Goal: Book appointment/travel/reservation

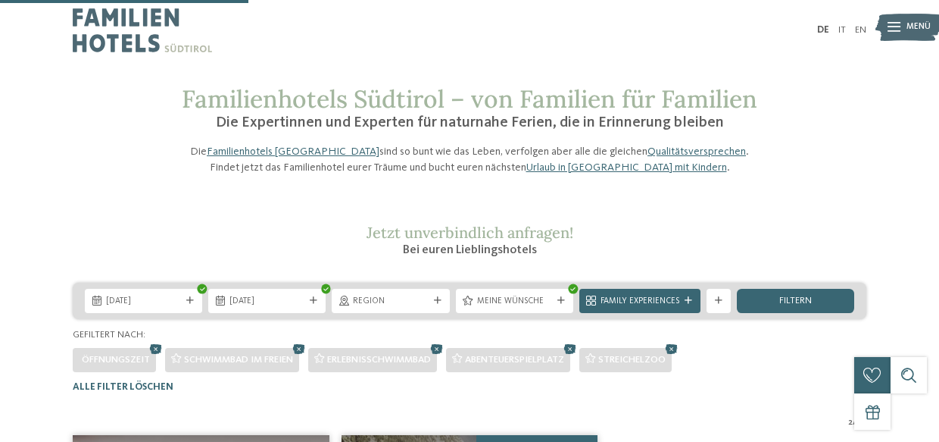
scroll to position [295, 0]
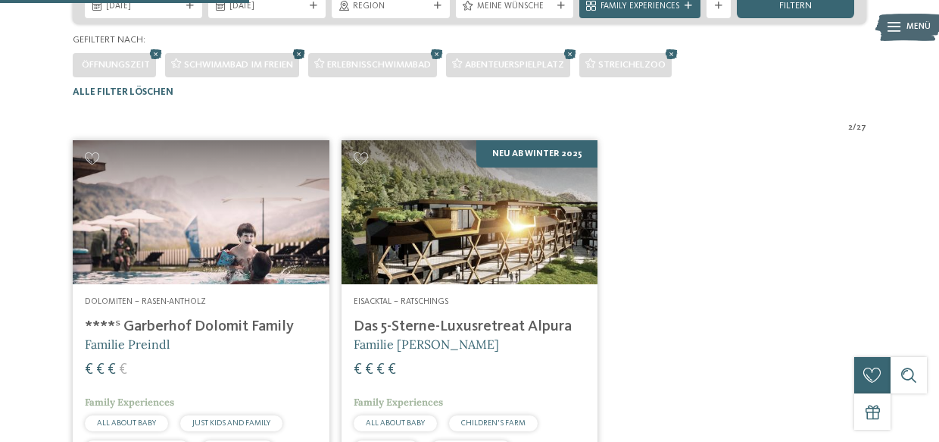
click at [303, 62] on icon at bounding box center [299, 54] width 18 height 16
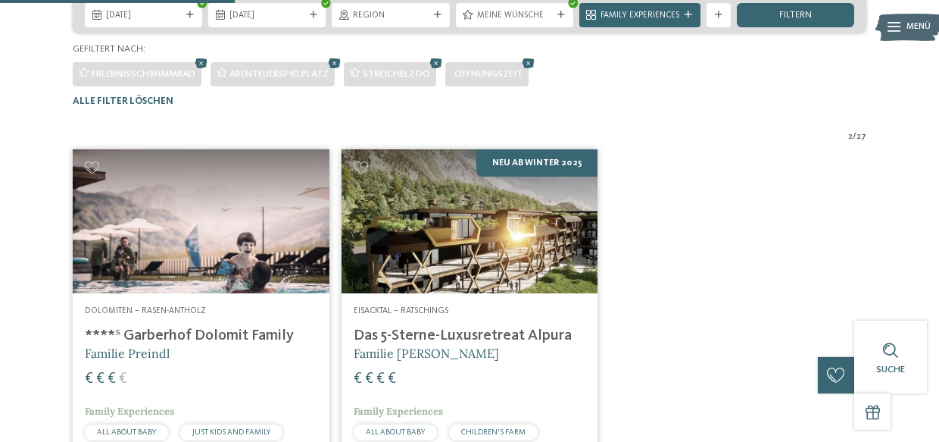
scroll to position [277, 0]
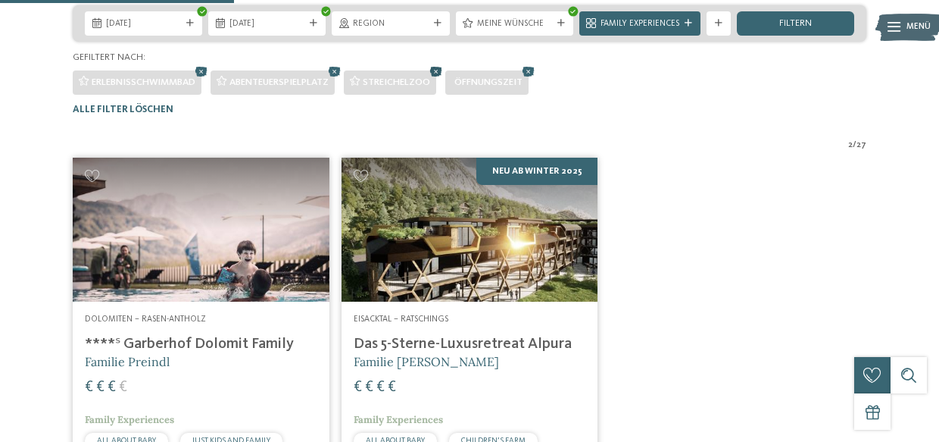
click at [442, 80] on icon at bounding box center [436, 72] width 18 height 16
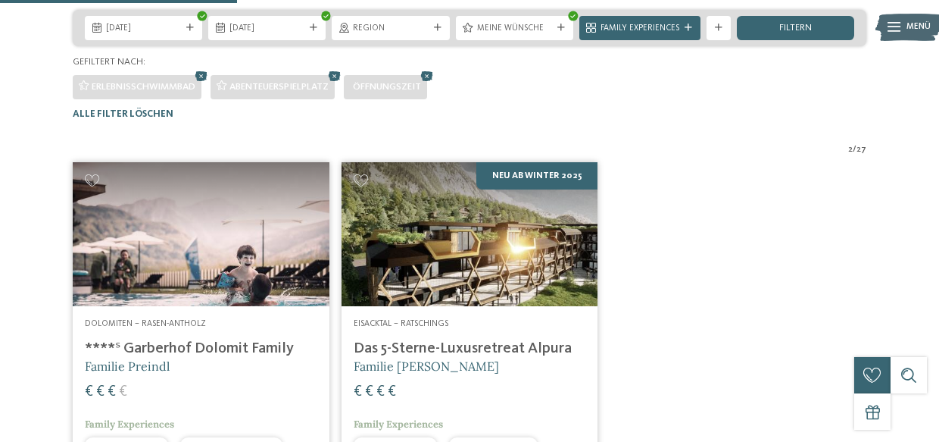
scroll to position [280, 0]
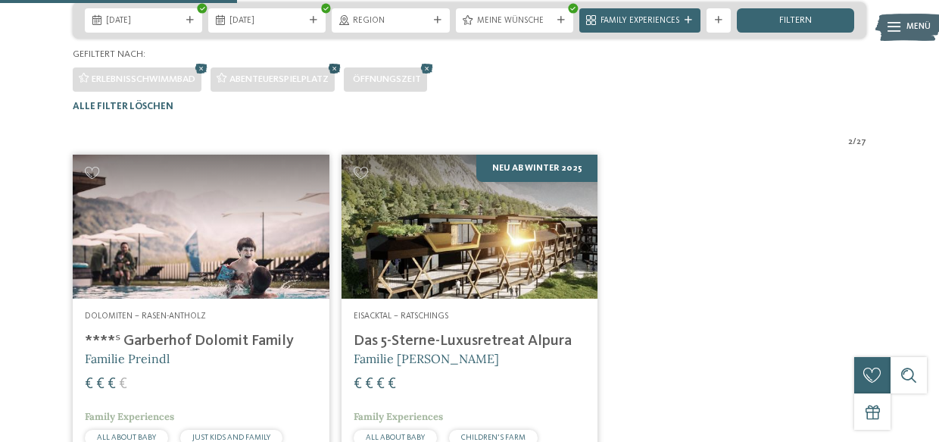
click at [336, 77] on icon at bounding box center [335, 69] width 18 height 16
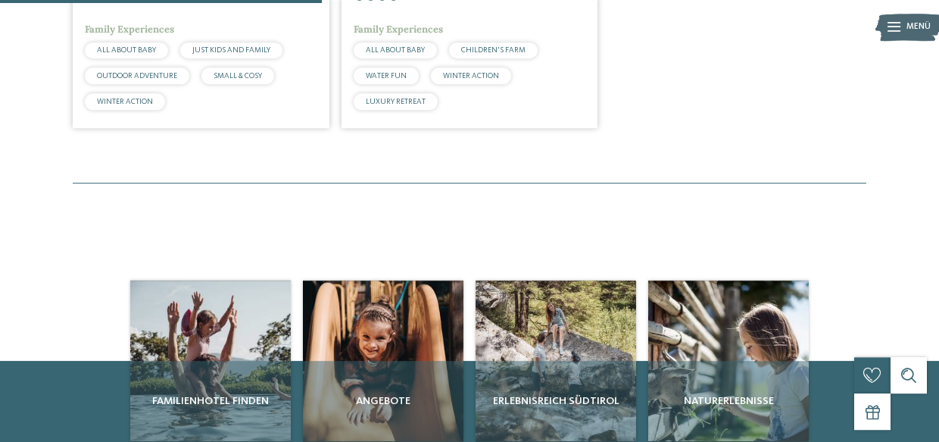
scroll to position [100, 0]
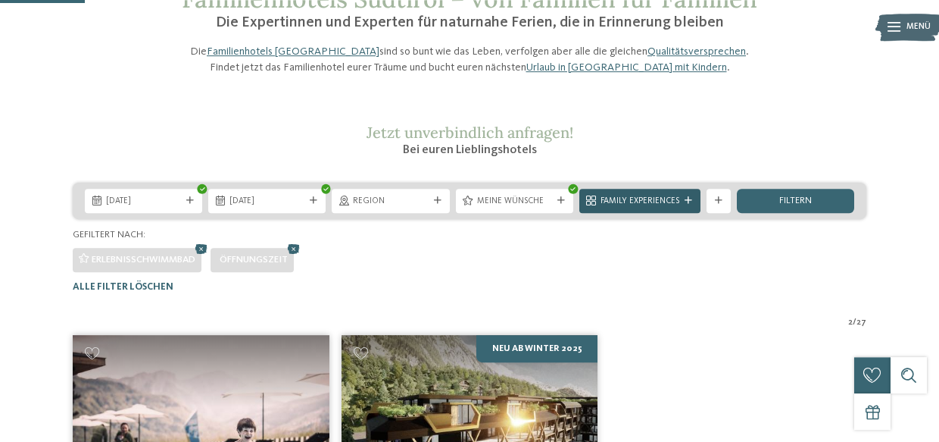
click at [636, 208] on span "Family Experiences" at bounding box center [640, 201] width 79 height 12
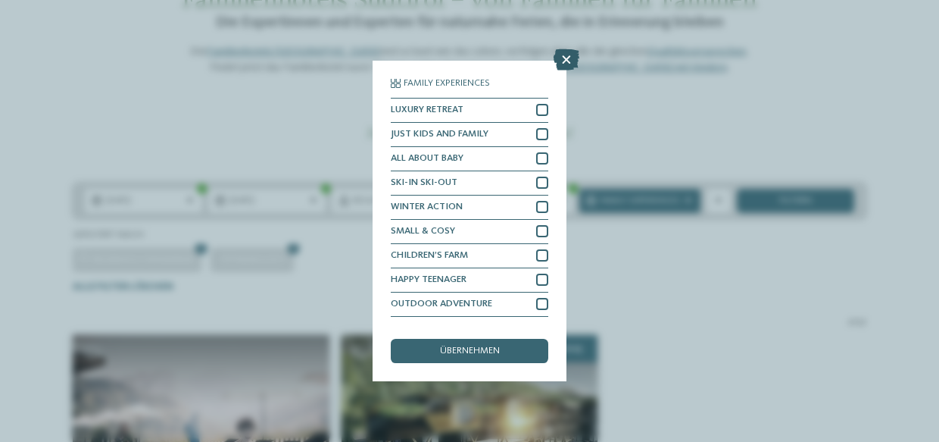
click at [563, 66] on icon at bounding box center [567, 59] width 26 height 21
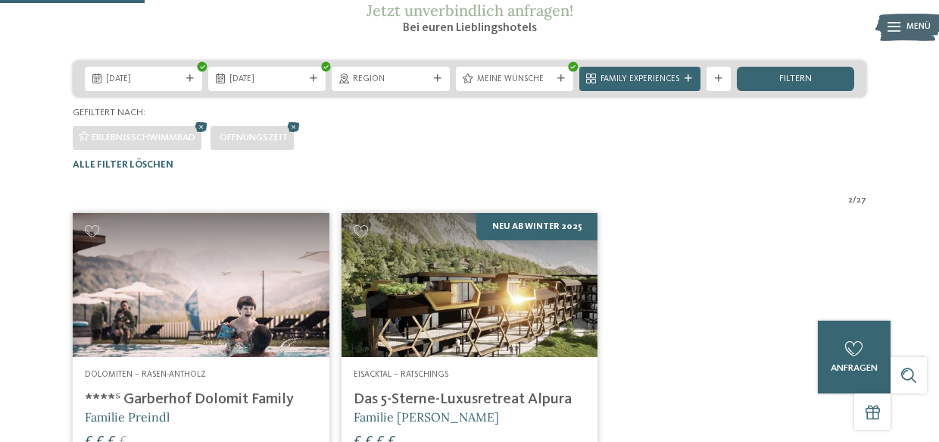
scroll to position [224, 0]
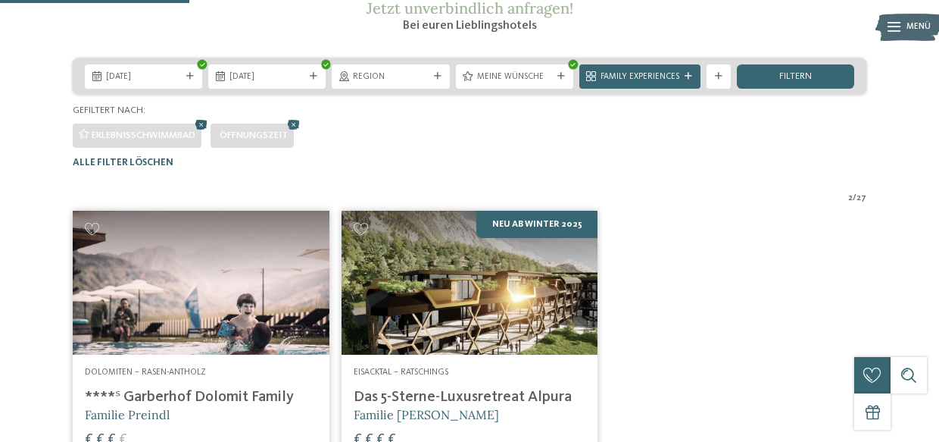
click at [206, 133] on icon at bounding box center [201, 125] width 18 height 16
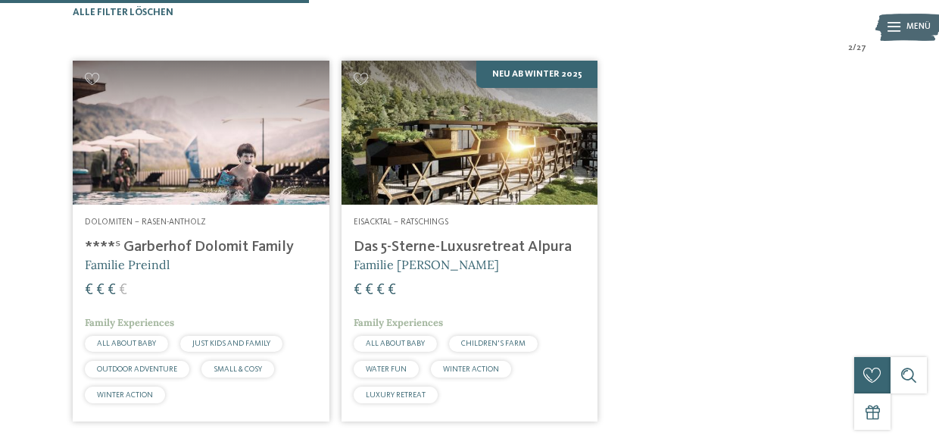
scroll to position [255, 0]
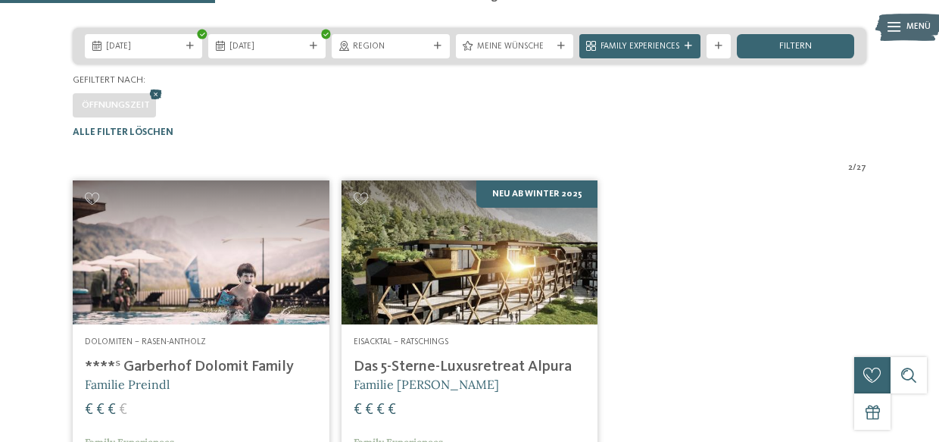
click at [157, 102] on icon at bounding box center [156, 94] width 18 height 16
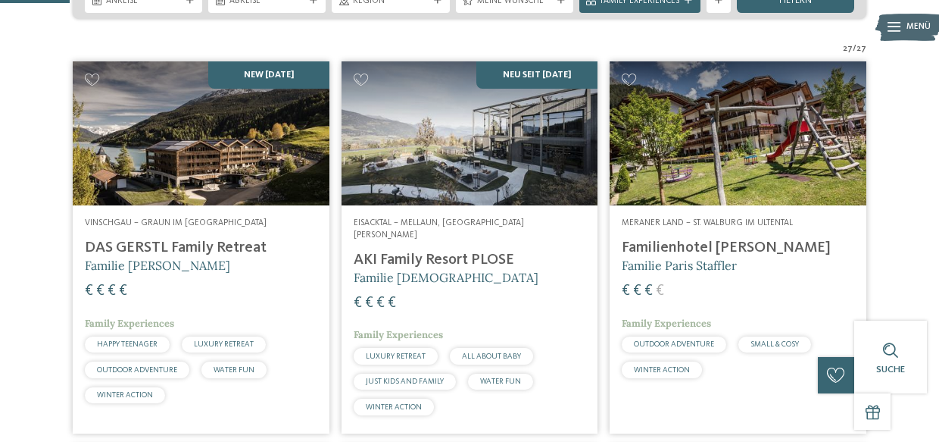
scroll to position [301, 0]
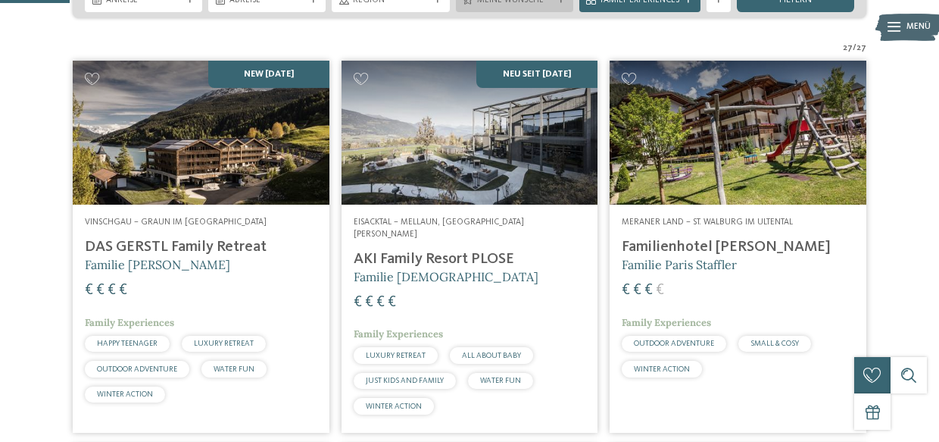
click at [507, 7] on span "Meine Wünsche" at bounding box center [514, 1] width 75 height 12
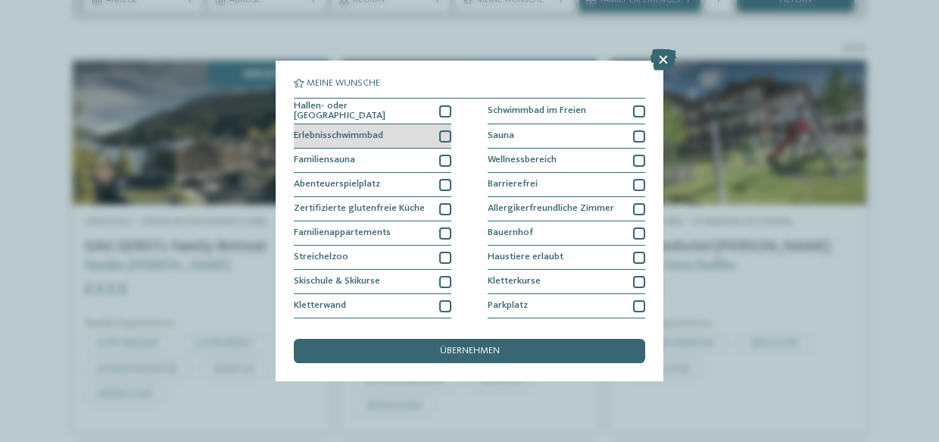
click at [442, 132] on div at bounding box center [445, 136] width 12 height 12
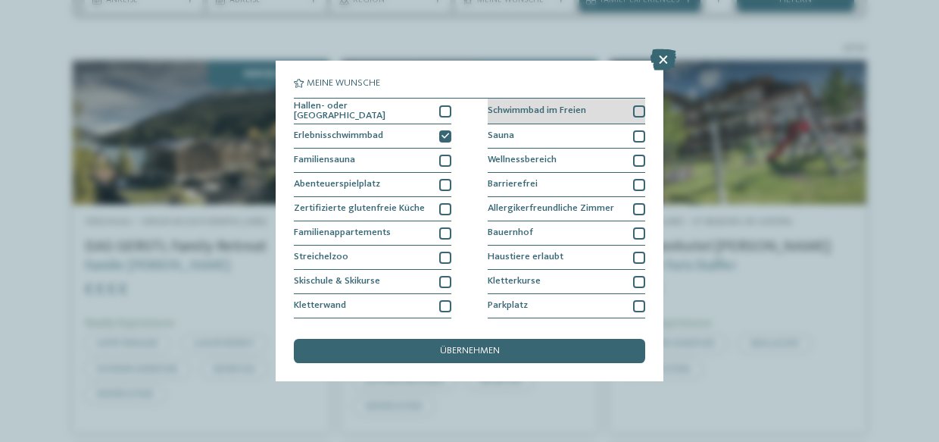
click at [633, 109] on div "Schwimmbad im Freien" at bounding box center [567, 111] width 158 height 27
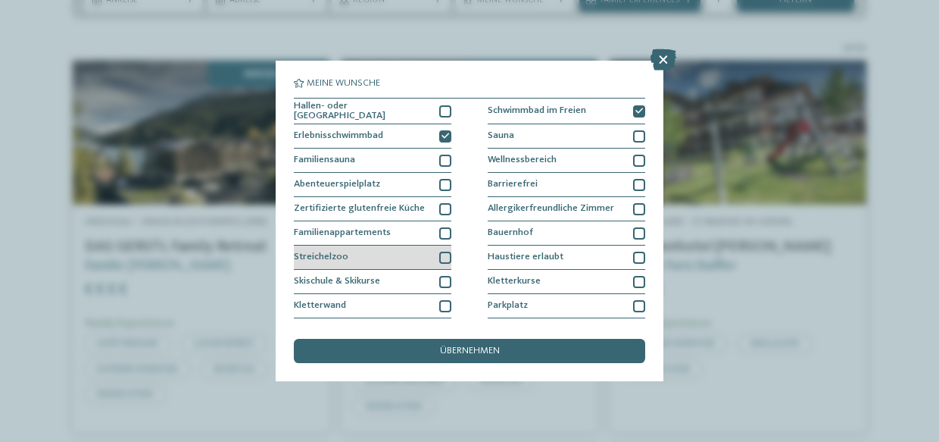
click at [443, 257] on div at bounding box center [445, 258] width 12 height 12
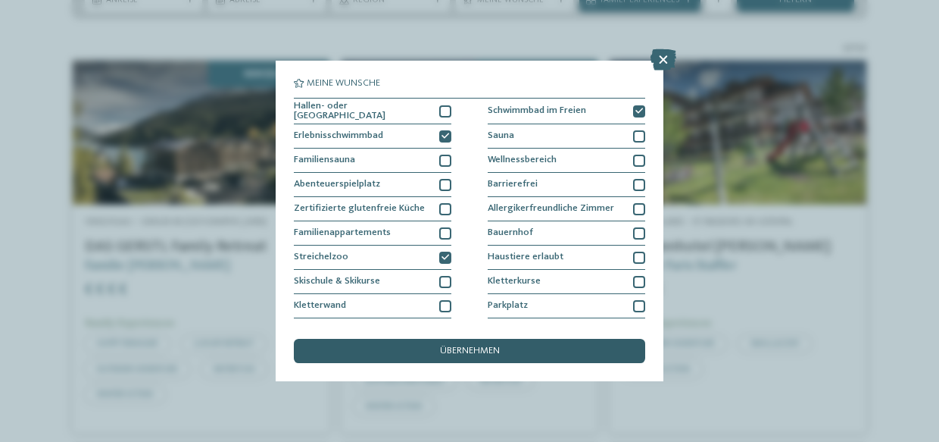
click at [442, 342] on div "übernehmen" at bounding box center [470, 351] width 352 height 24
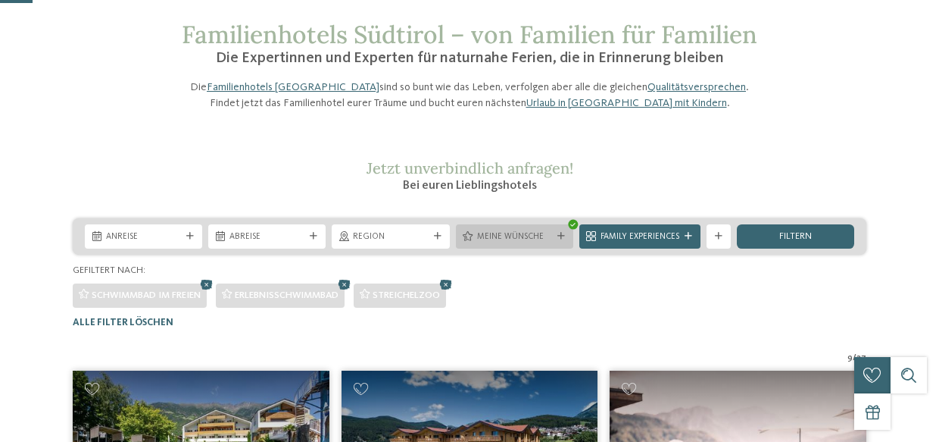
scroll to position [0, 0]
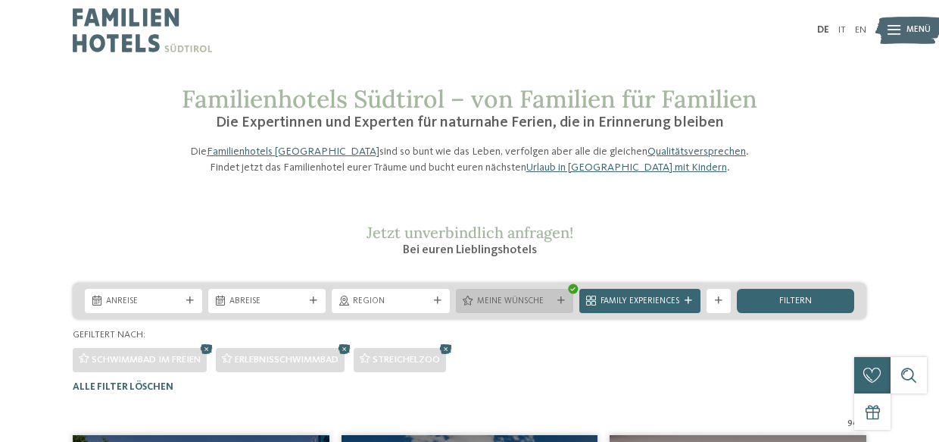
click at [547, 258] on h3 "Bei euren Lieblingshotels" at bounding box center [470, 250] width 576 height 17
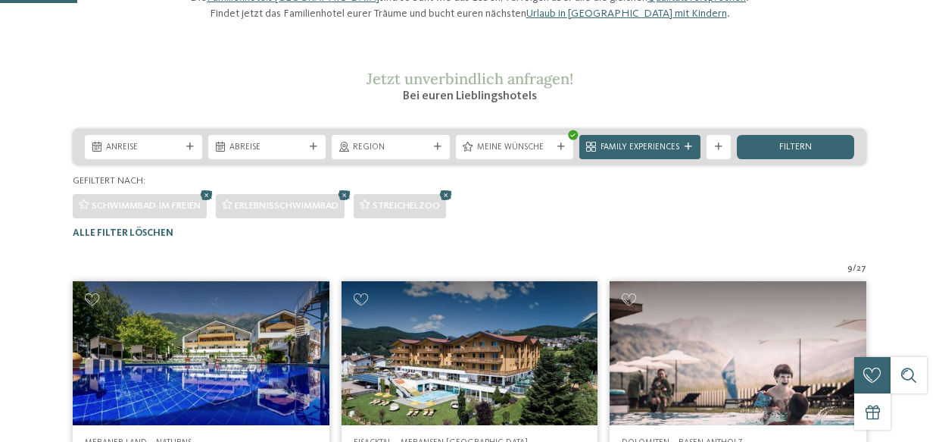
scroll to position [155, 0]
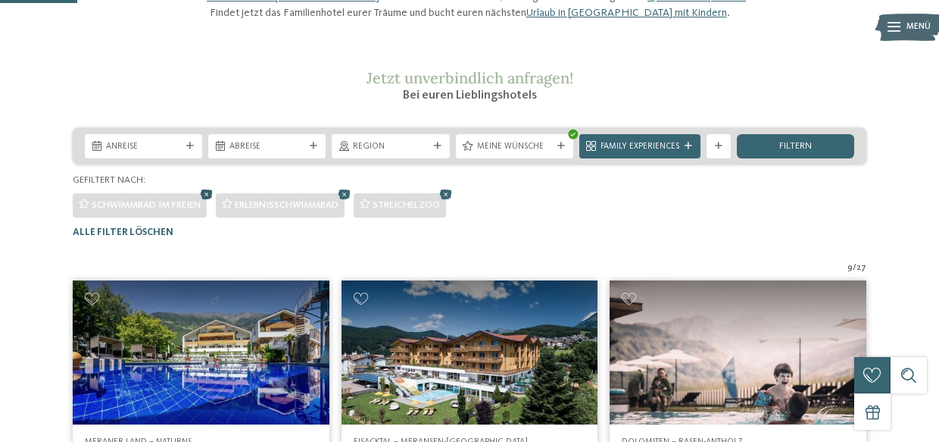
click at [208, 202] on icon at bounding box center [207, 194] width 18 height 16
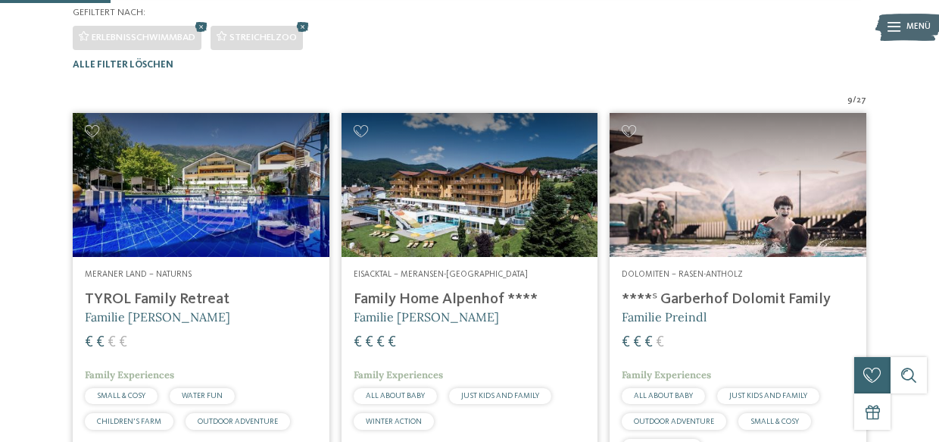
click at [206, 224] on img at bounding box center [201, 185] width 257 height 144
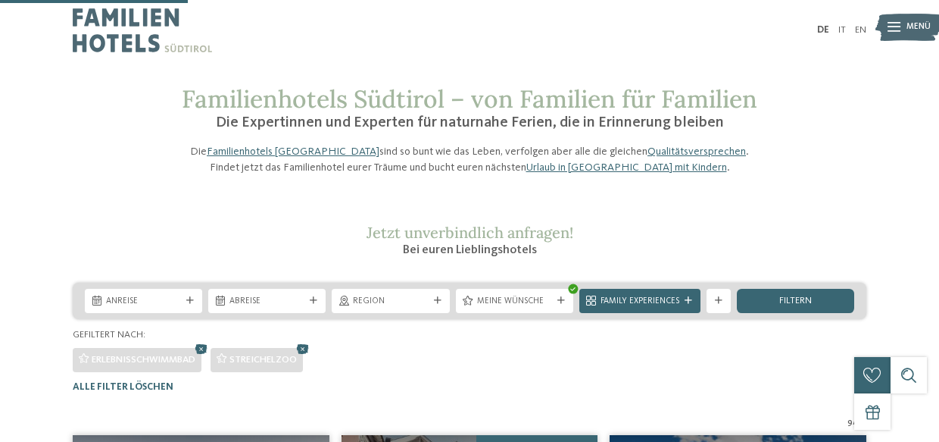
scroll to position [374, 0]
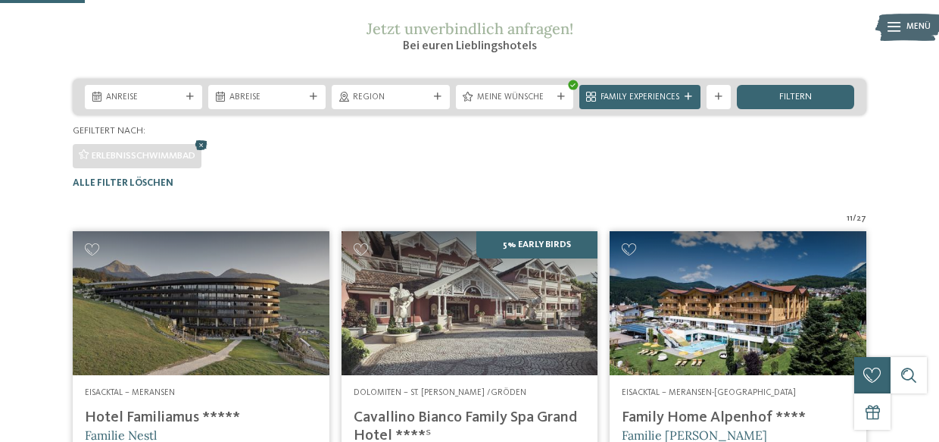
click at [207, 153] on icon at bounding box center [201, 145] width 18 height 16
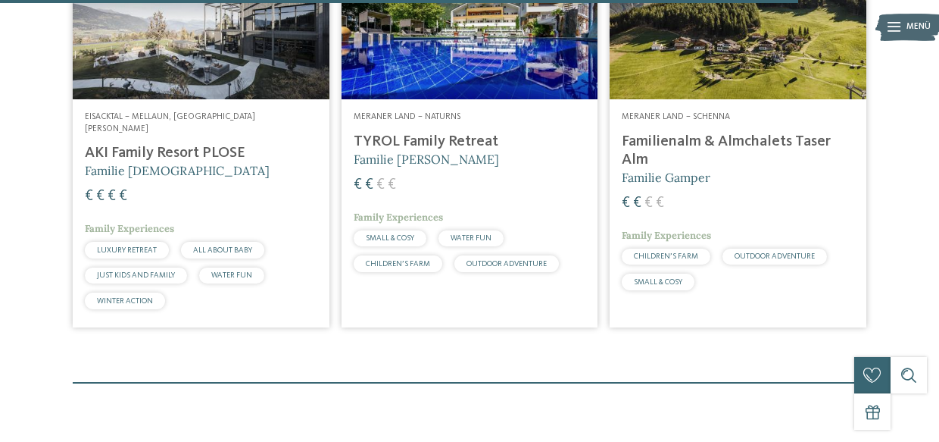
scroll to position [3479, 0]
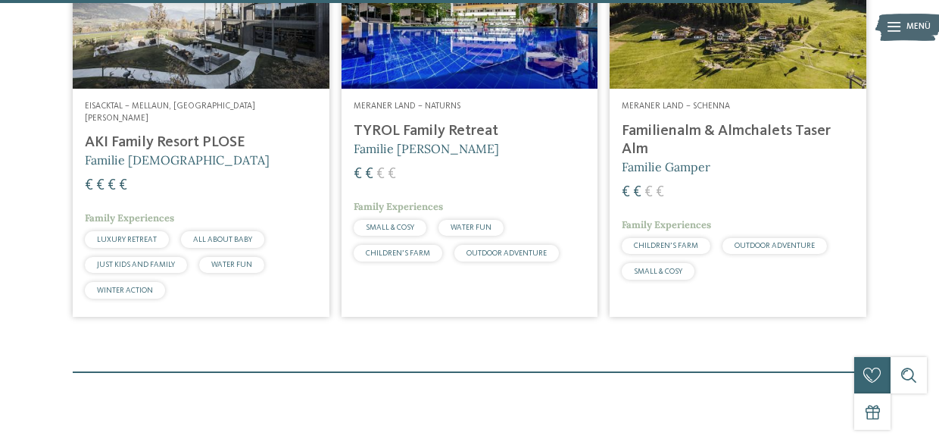
click at [435, 73] on img at bounding box center [470, 17] width 257 height 144
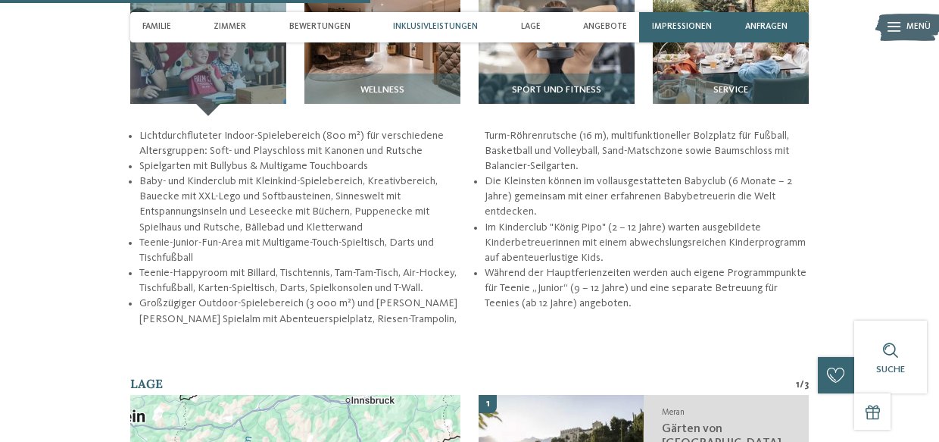
scroll to position [1651, 0]
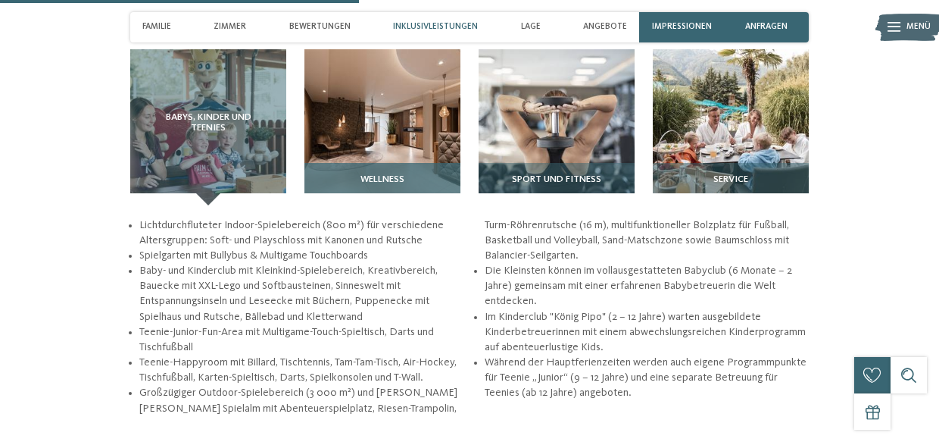
click at [372, 146] on img at bounding box center [383, 127] width 156 height 156
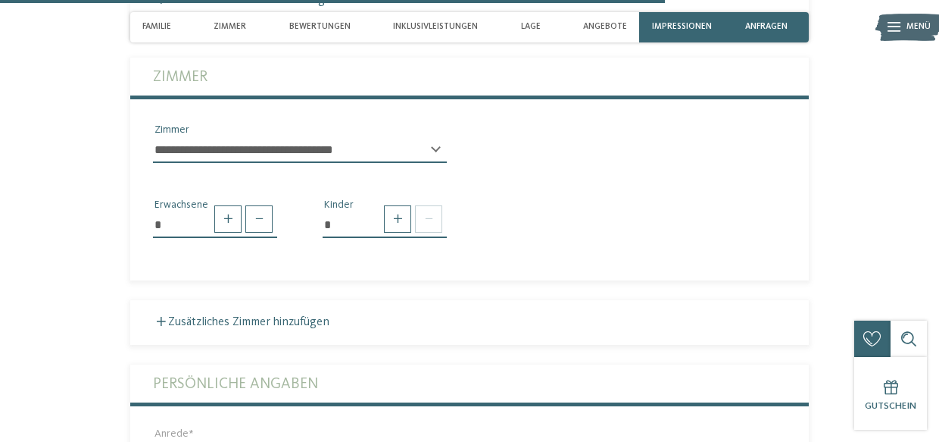
scroll to position [3247, 0]
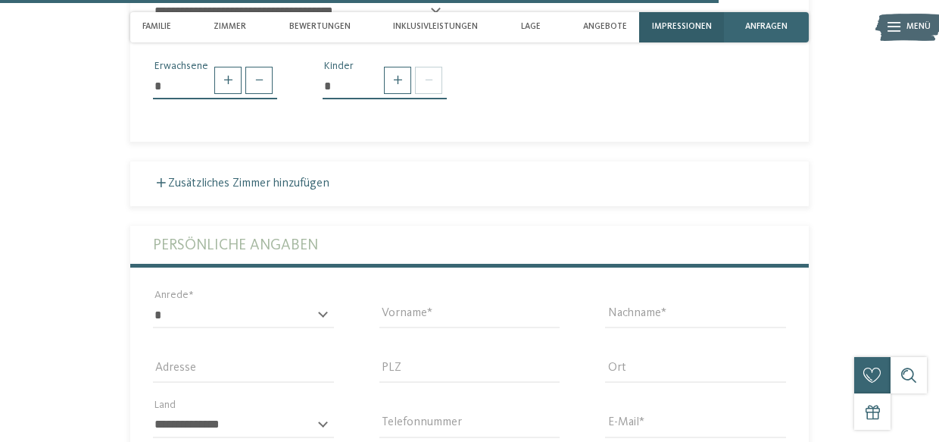
click at [690, 26] on span "Impressionen" at bounding box center [682, 27] width 60 height 10
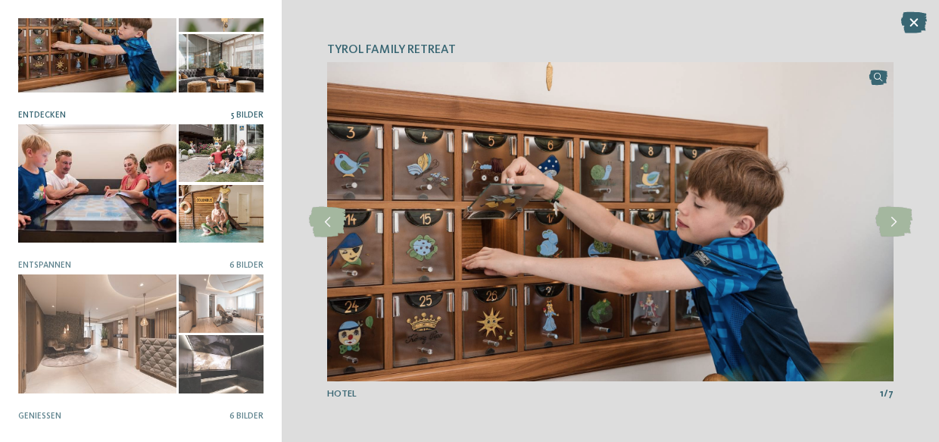
scroll to position [59, 0]
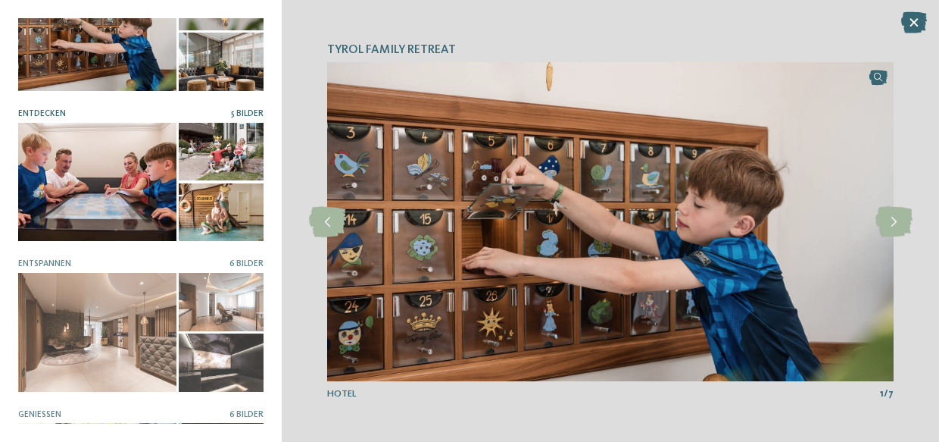
click at [217, 149] on div at bounding box center [221, 152] width 85 height 58
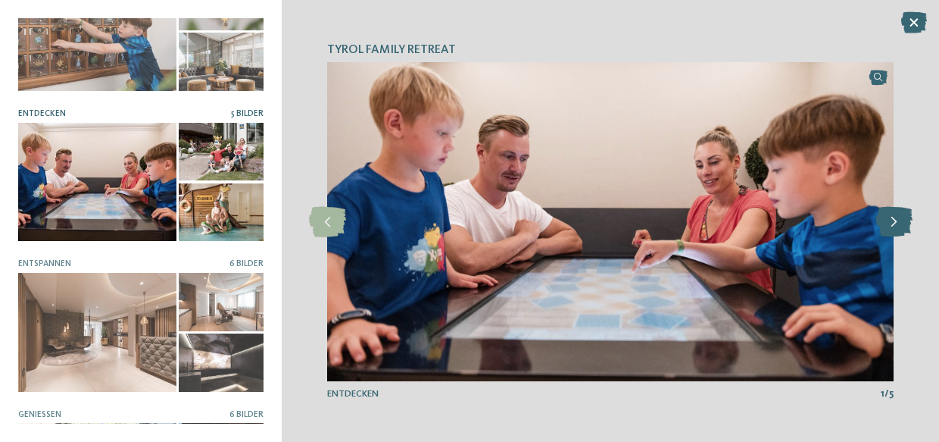
click at [899, 223] on icon at bounding box center [894, 222] width 37 height 30
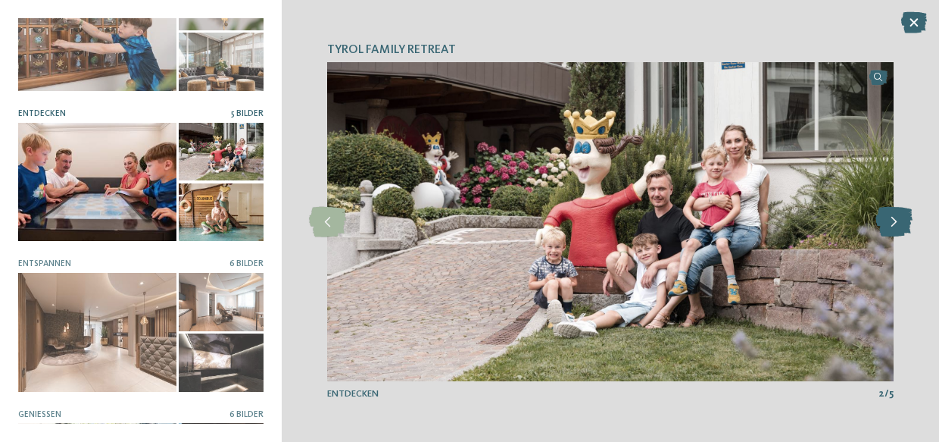
click at [899, 223] on icon at bounding box center [894, 222] width 37 height 30
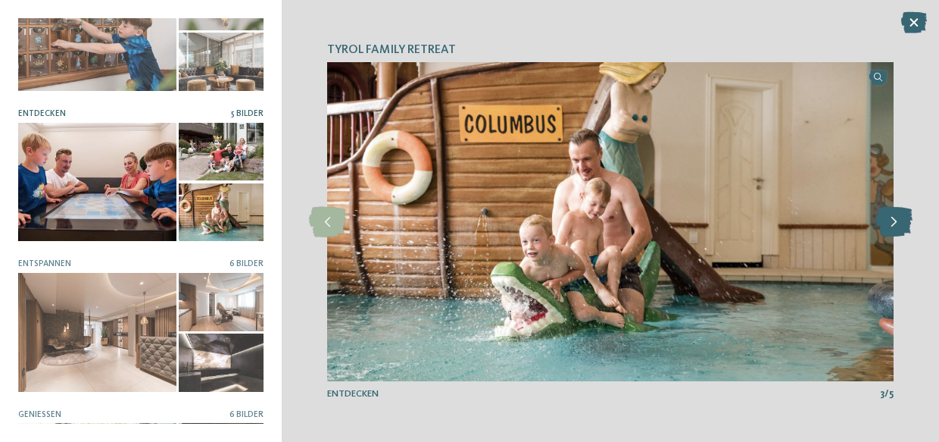
click at [899, 223] on icon at bounding box center [894, 222] width 37 height 30
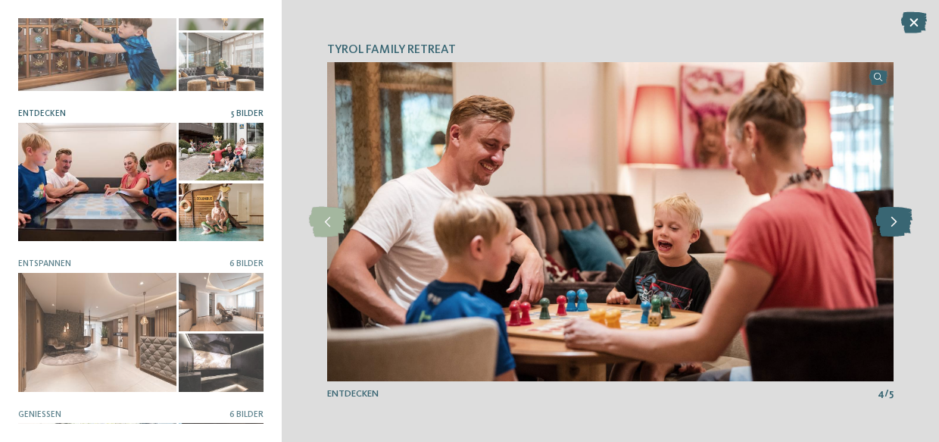
click at [899, 223] on icon at bounding box center [894, 222] width 37 height 30
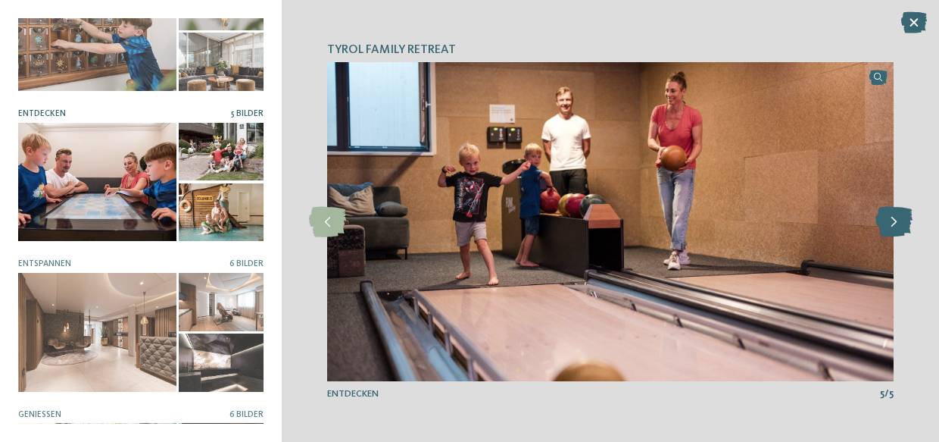
click at [899, 223] on icon at bounding box center [894, 222] width 37 height 30
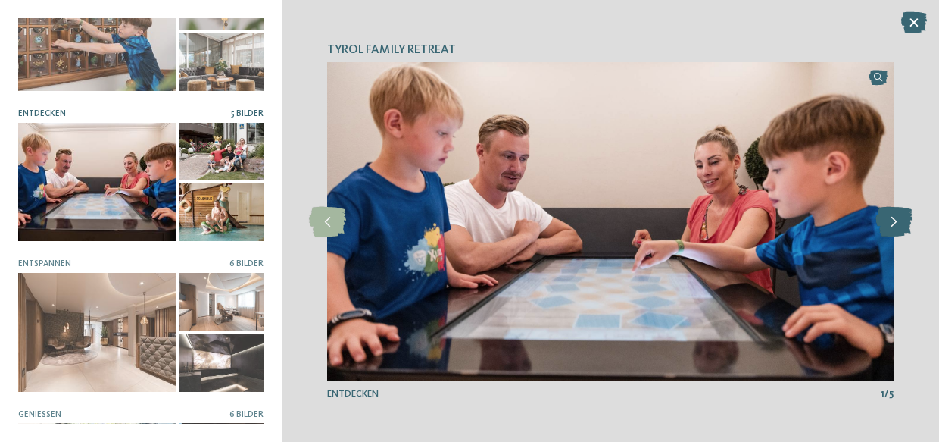
click at [899, 223] on icon at bounding box center [894, 222] width 37 height 30
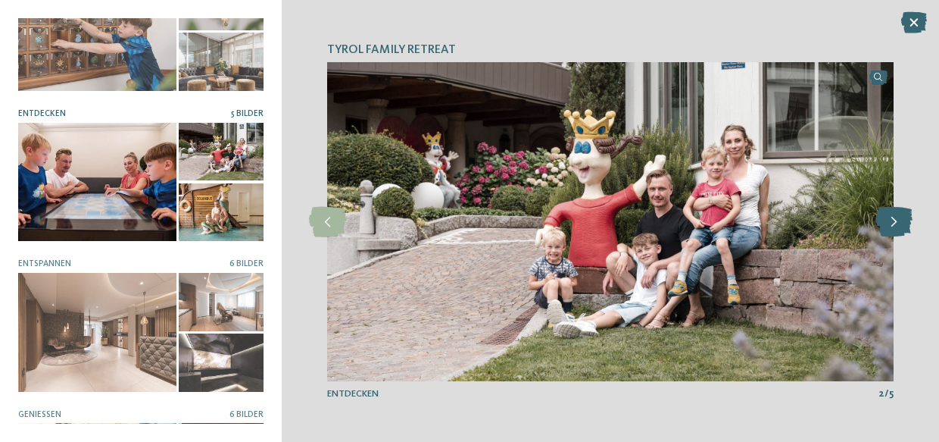
click at [899, 223] on icon at bounding box center [894, 222] width 37 height 30
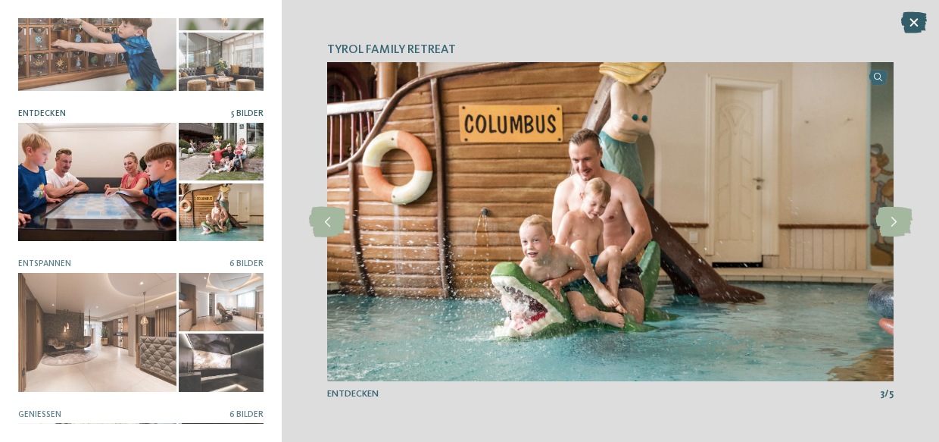
click at [917, 27] on icon at bounding box center [915, 22] width 26 height 21
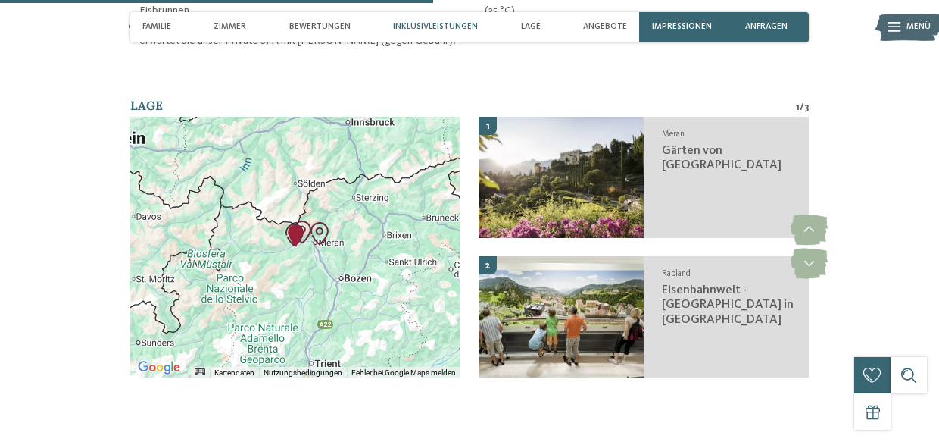
scroll to position [1951, 0]
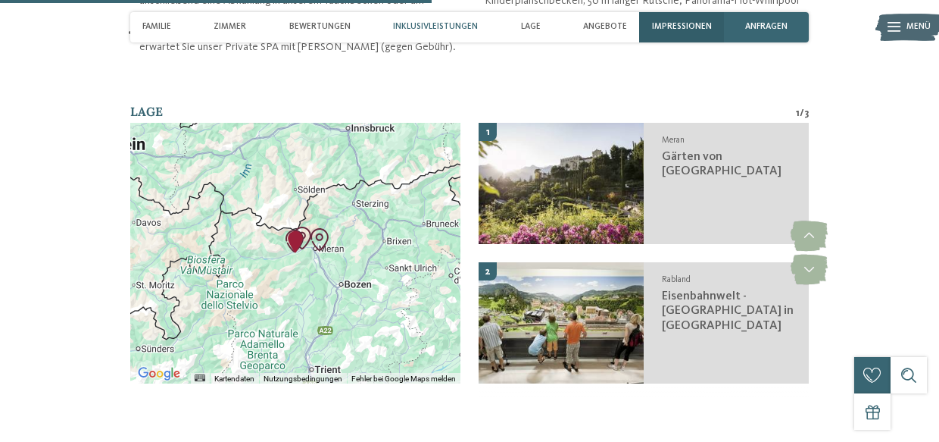
click at [692, 28] on span "Impressionen" at bounding box center [682, 27] width 60 height 10
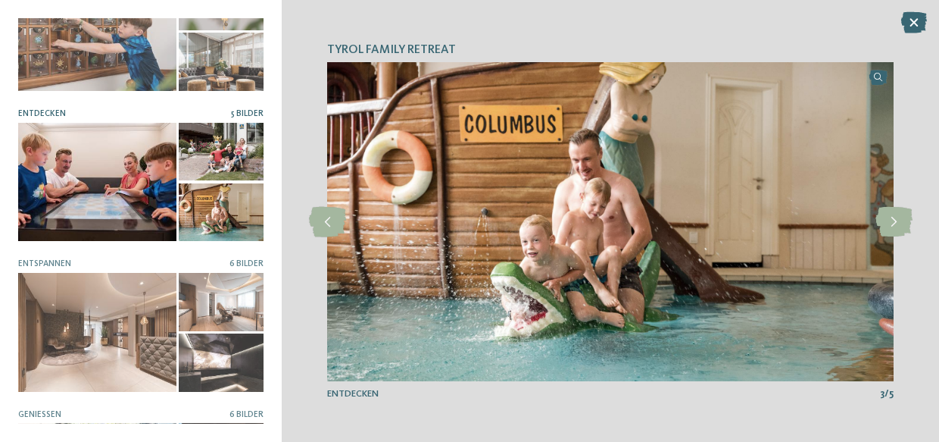
scroll to position [0, 0]
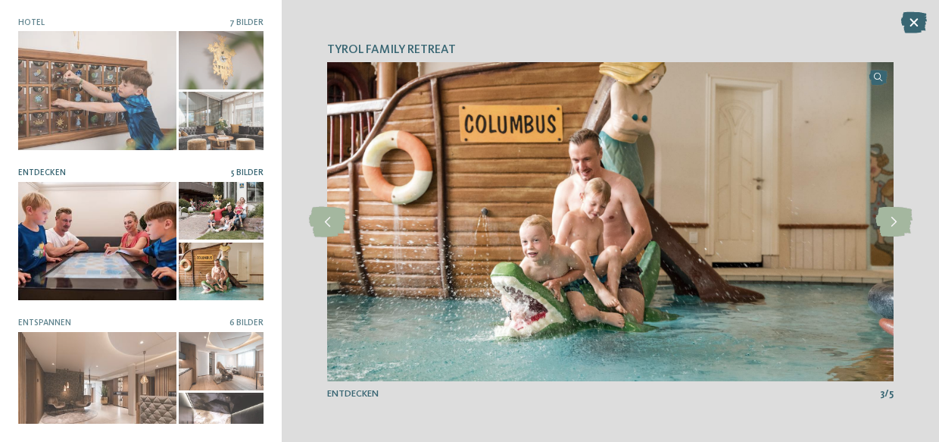
click at [240, 17] on div "TYROL Family Retreat Hotel 7 Bilder Entdecken" at bounding box center [141, 221] width 282 height 442
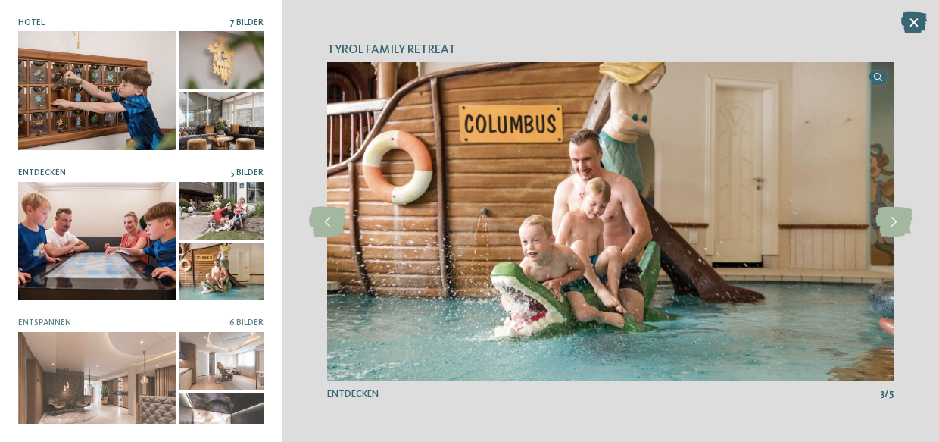
click at [240, 22] on span "7 Bilder" at bounding box center [247, 22] width 34 height 9
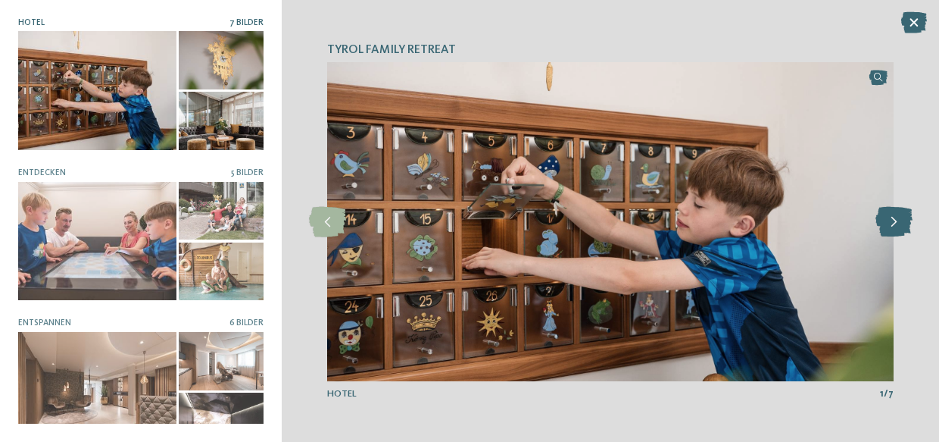
click at [892, 220] on icon at bounding box center [894, 222] width 37 height 30
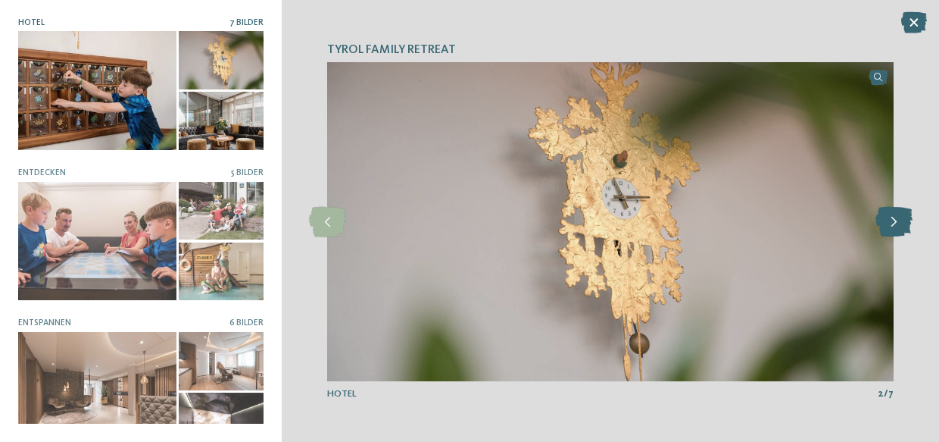
click at [892, 220] on icon at bounding box center [894, 222] width 37 height 30
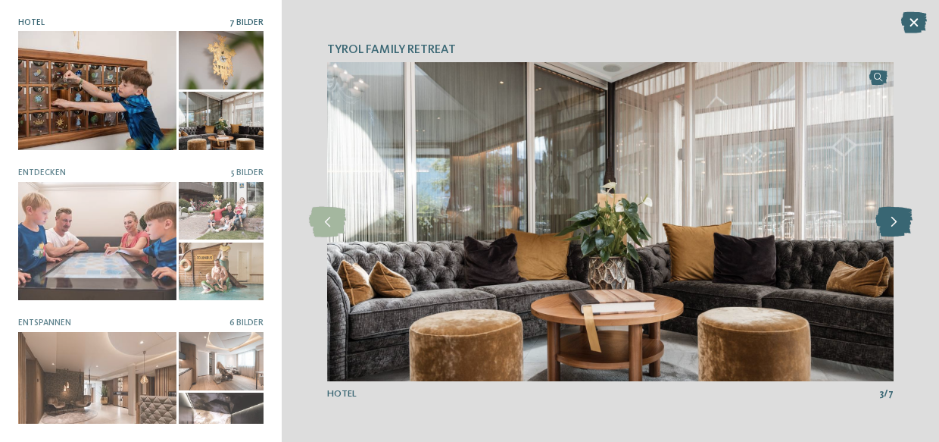
click at [892, 220] on icon at bounding box center [894, 222] width 37 height 30
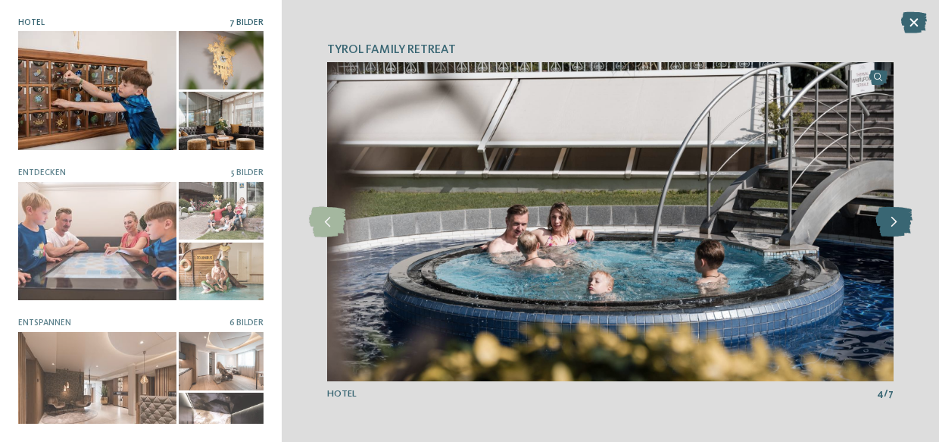
click at [892, 220] on icon at bounding box center [894, 222] width 37 height 30
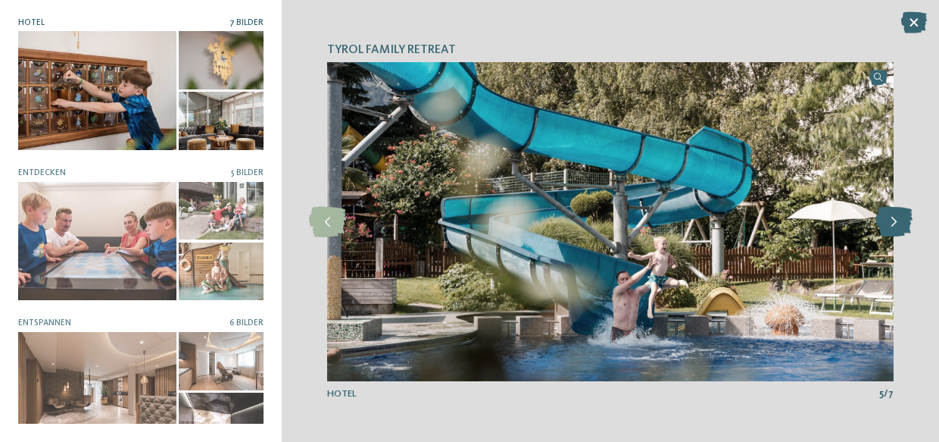
click at [892, 220] on icon at bounding box center [894, 222] width 37 height 30
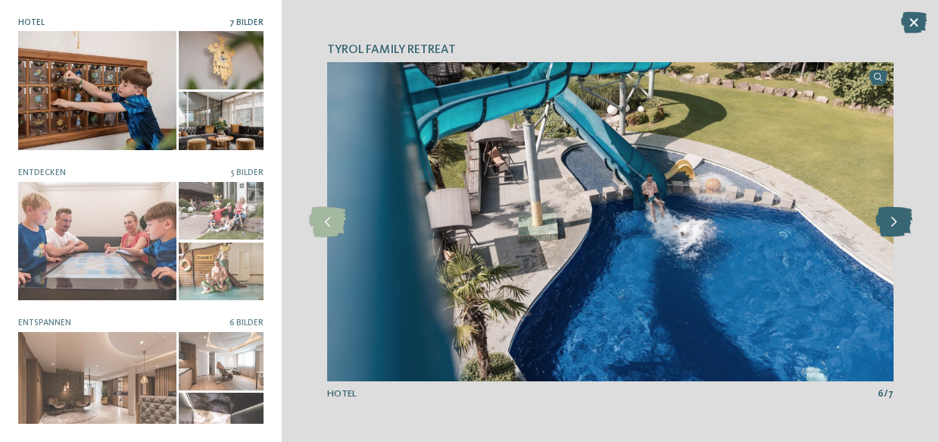
click at [892, 220] on icon at bounding box center [894, 222] width 37 height 30
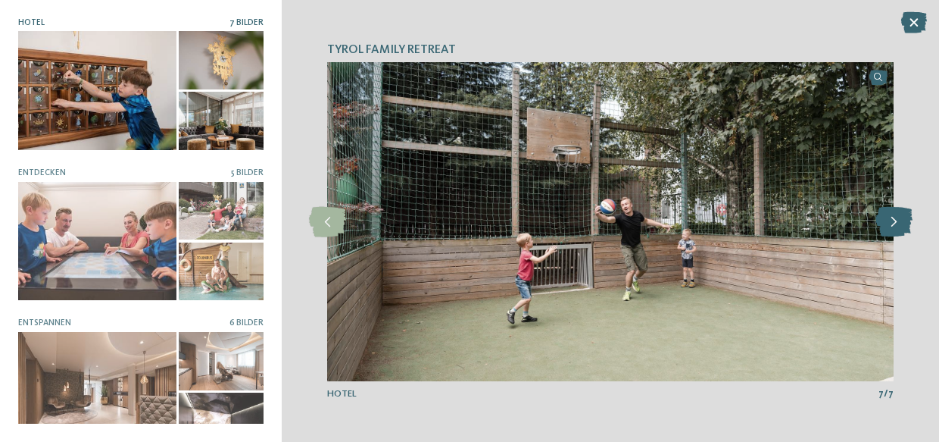
click at [892, 220] on icon at bounding box center [894, 222] width 37 height 30
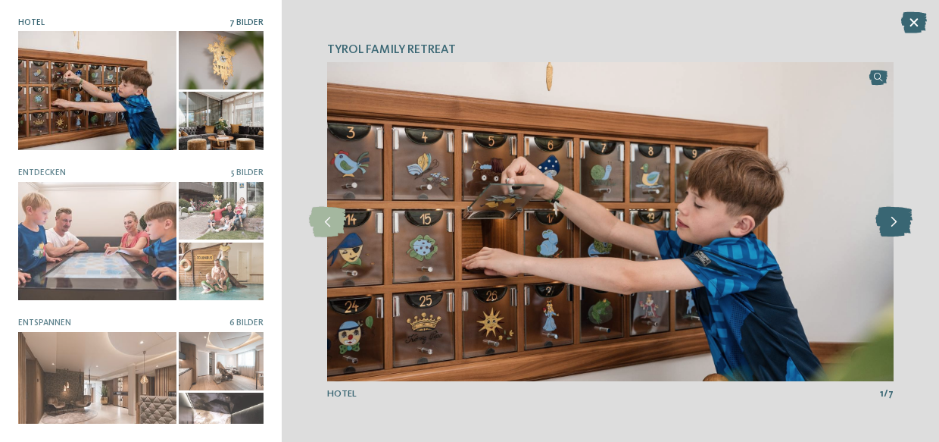
click at [892, 220] on icon at bounding box center [894, 222] width 37 height 30
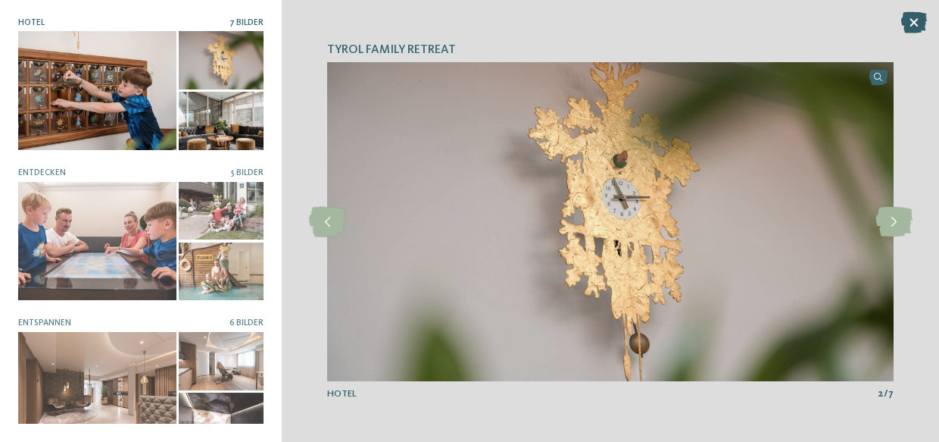
click at [920, 28] on icon at bounding box center [915, 22] width 26 height 21
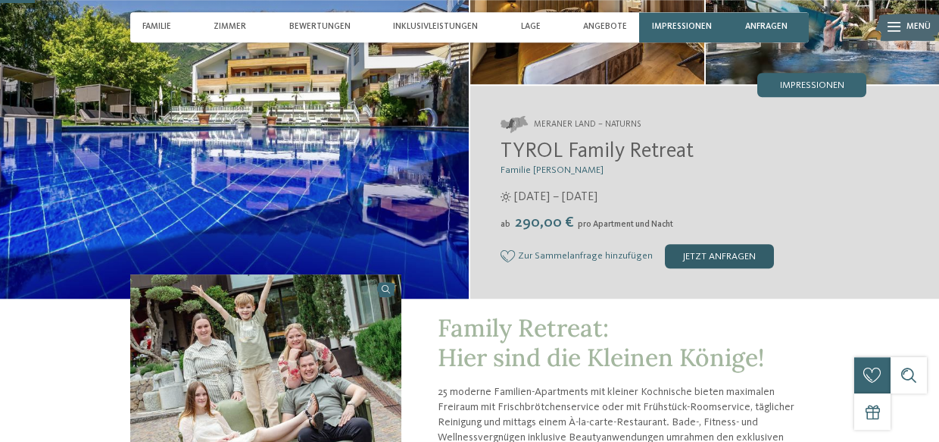
scroll to position [155, 0]
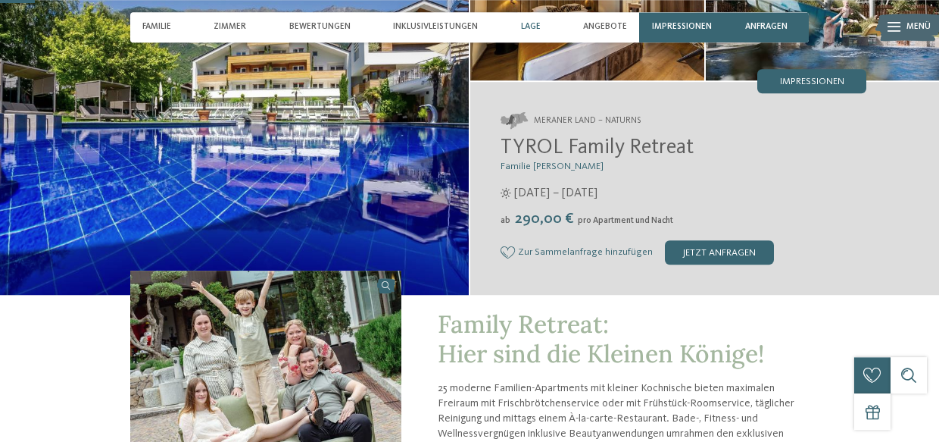
click at [520, 29] on div "Lage" at bounding box center [531, 27] width 32 height 30
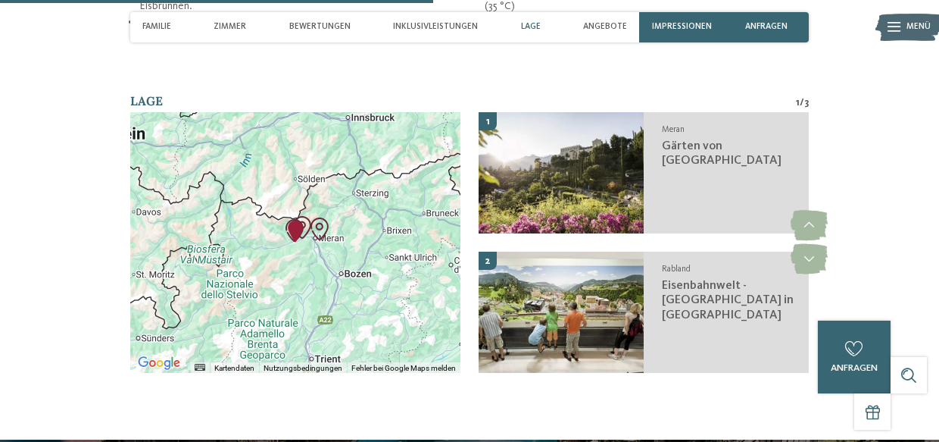
scroll to position [1964, 0]
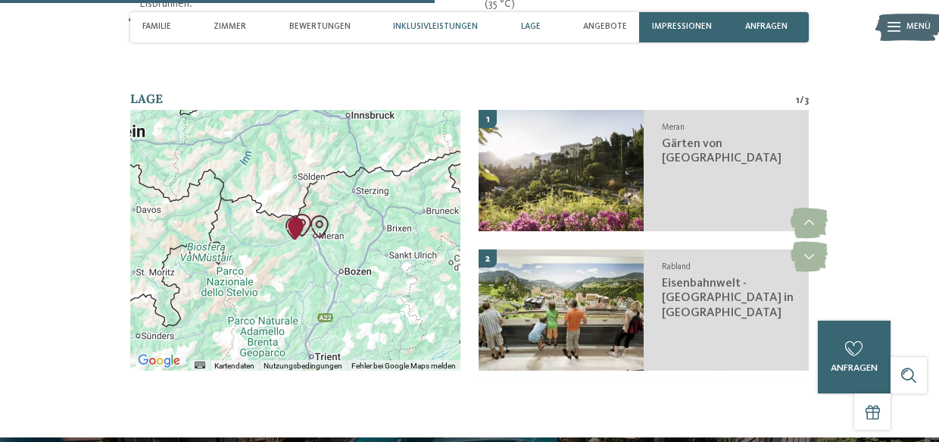
click at [456, 21] on div "Inklusivleistungen" at bounding box center [435, 27] width 97 height 30
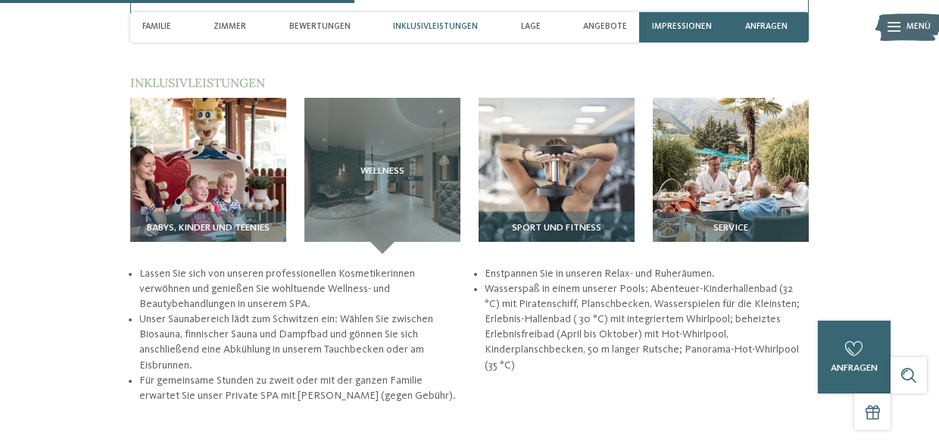
scroll to position [1602, 0]
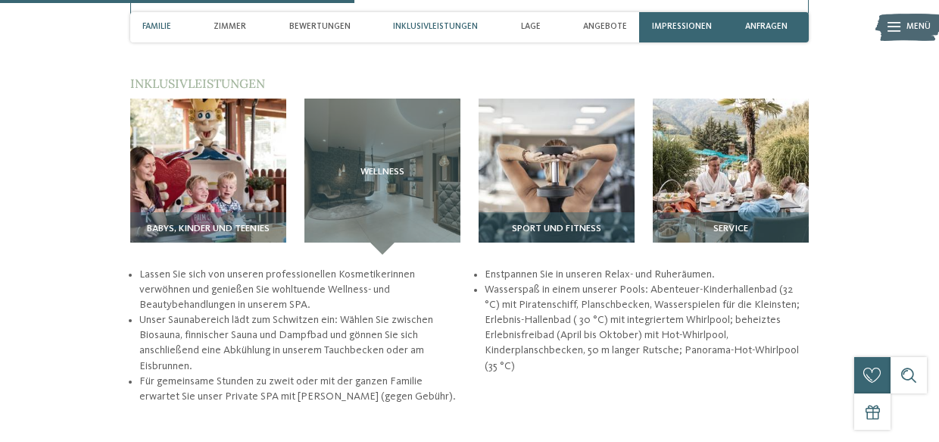
click at [167, 24] on span "Familie" at bounding box center [156, 27] width 29 height 10
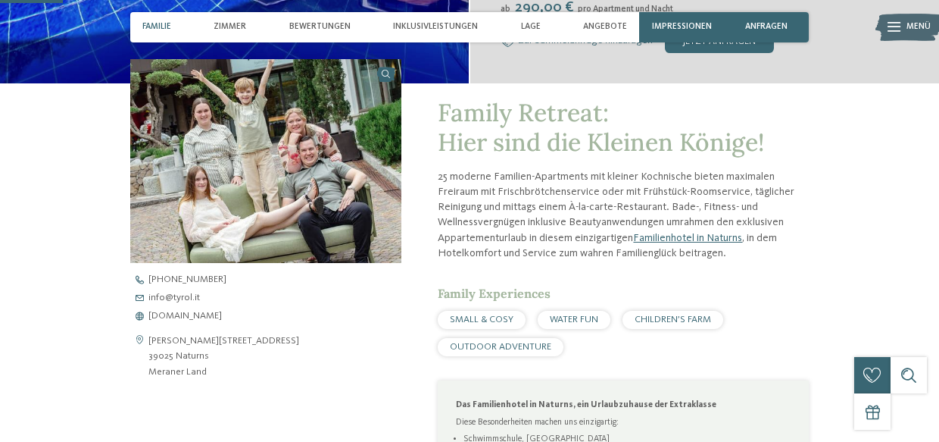
scroll to position [0, 0]
